Goal: Information Seeking & Learning: Learn about a topic

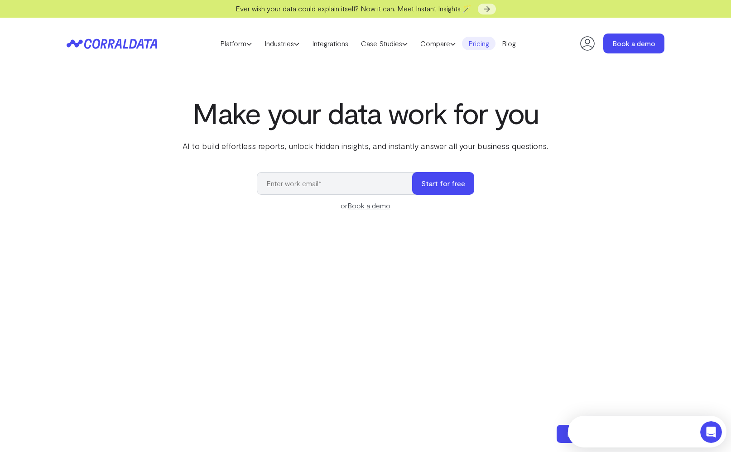
click at [483, 43] on link "Pricing" at bounding box center [479, 44] width 34 height 14
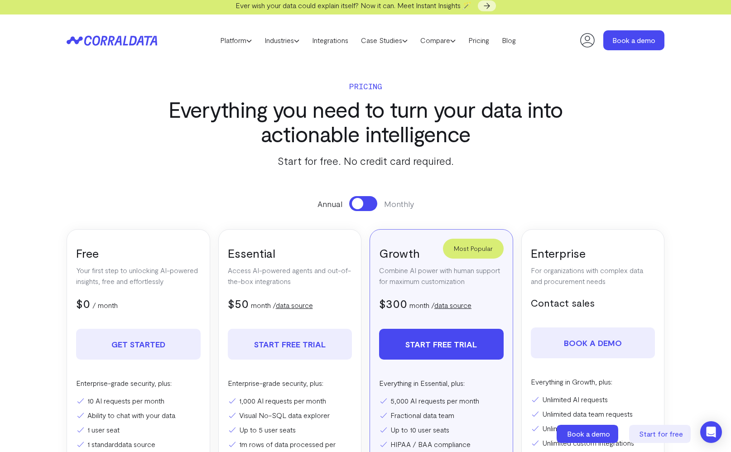
scroll to position [4, 0]
click at [287, 43] on link "Industries" at bounding box center [282, 40] width 48 height 14
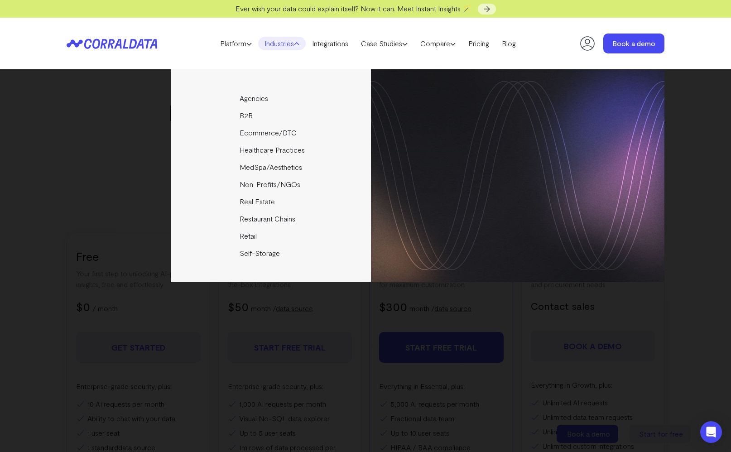
click at [547, 58] on header "Platform AI Reporting Use AI to effortlessly answer any business questions from…" at bounding box center [366, 44] width 598 height 52
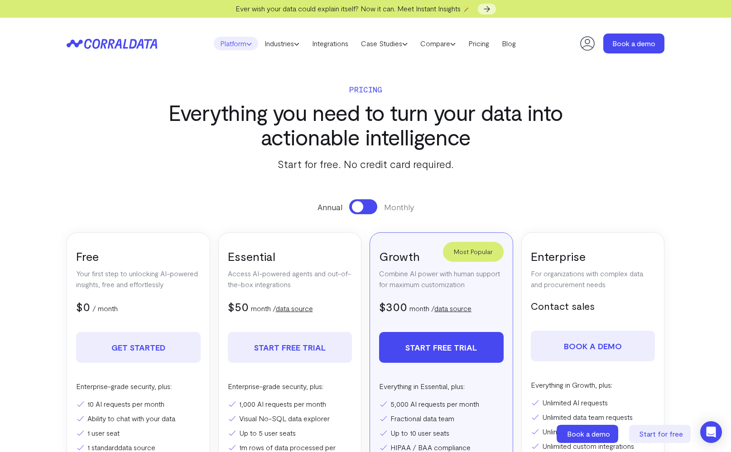
click at [235, 45] on link "Platform" at bounding box center [236, 44] width 44 height 14
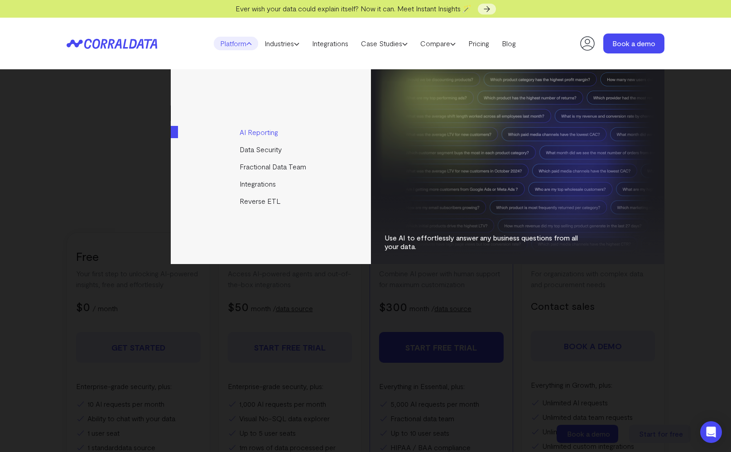
click at [264, 130] on link "AI Reporting" at bounding box center [272, 132] width 202 height 17
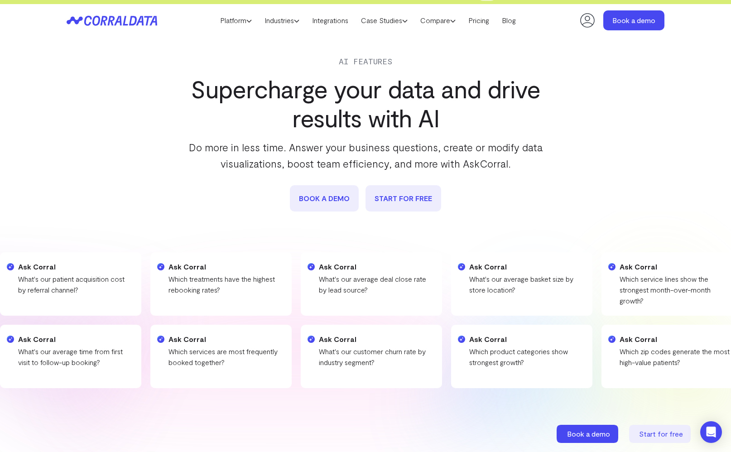
scroll to position [5, 0]
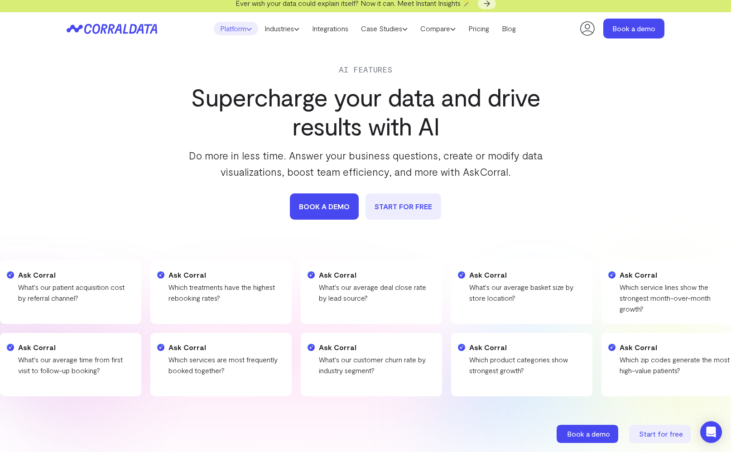
click at [230, 32] on link "Platform" at bounding box center [236, 29] width 44 height 14
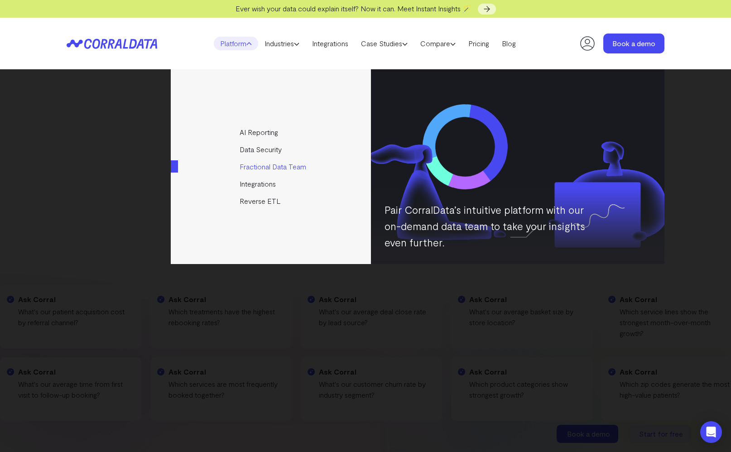
click at [273, 168] on link "Fractional Data Team" at bounding box center [272, 166] width 202 height 17
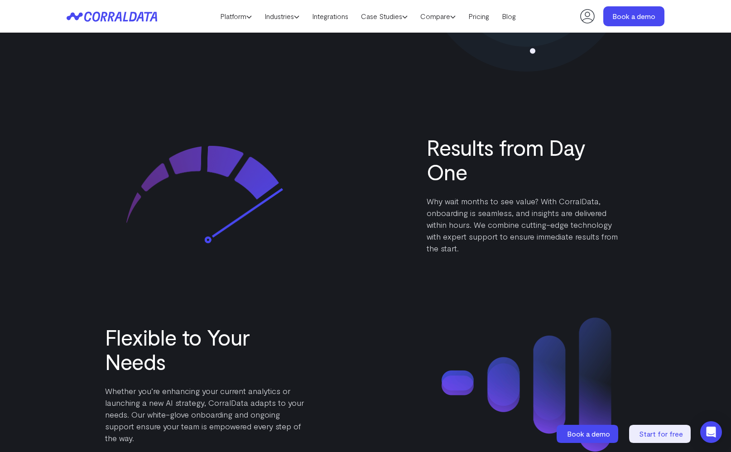
scroll to position [1308, 0]
